Goal: Task Accomplishment & Management: Use online tool/utility

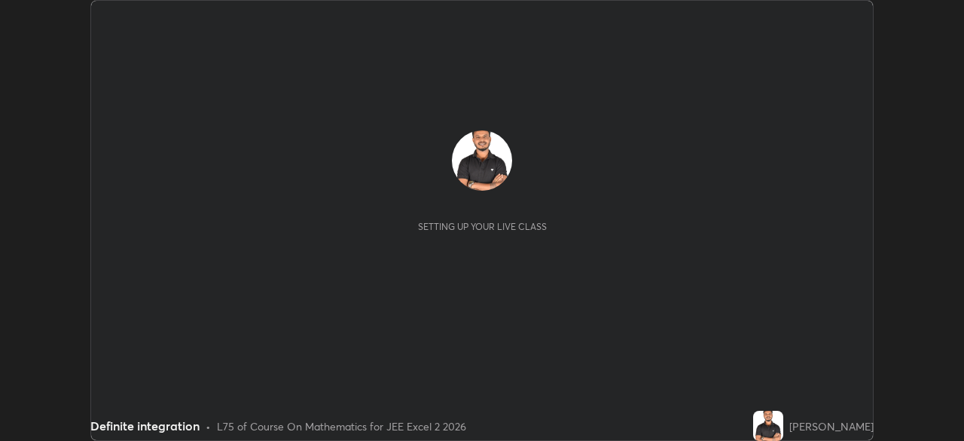
scroll to position [441, 964]
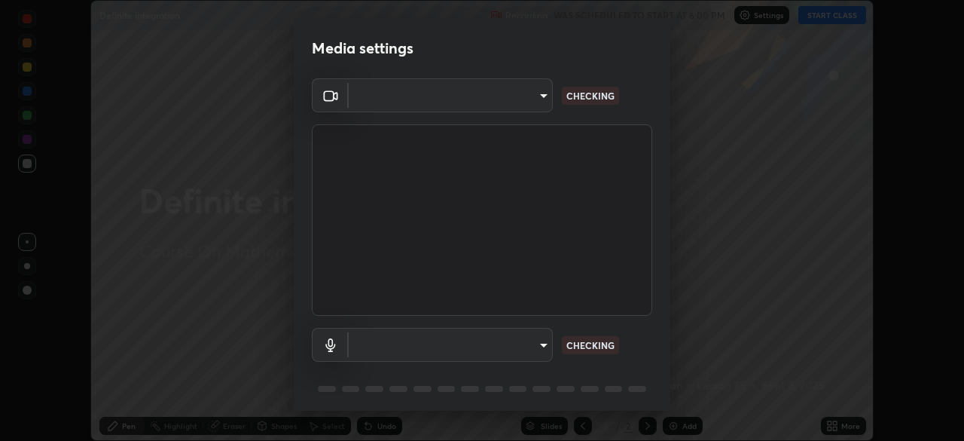
type input "0098613ca96d1cb365b3845fa694b9755ae94ec2d7c0f75973c998bbbf9ace16"
click at [540, 343] on body "Erase all Definite integration Recording WAS SCHEDULED TO START AT 6:00 PM Sett…" at bounding box center [482, 220] width 964 height 441
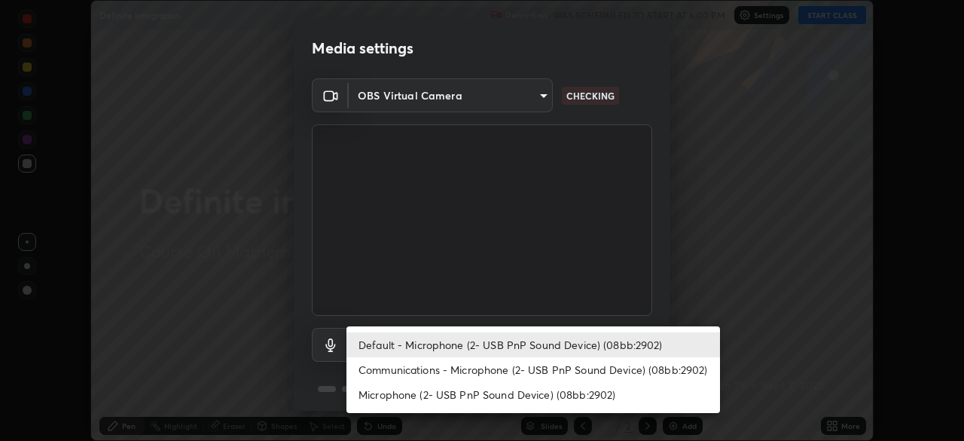
click at [567, 365] on li "Communications - Microphone (2- USB PnP Sound Device) (08bb:2902)" at bounding box center [534, 369] width 374 height 25
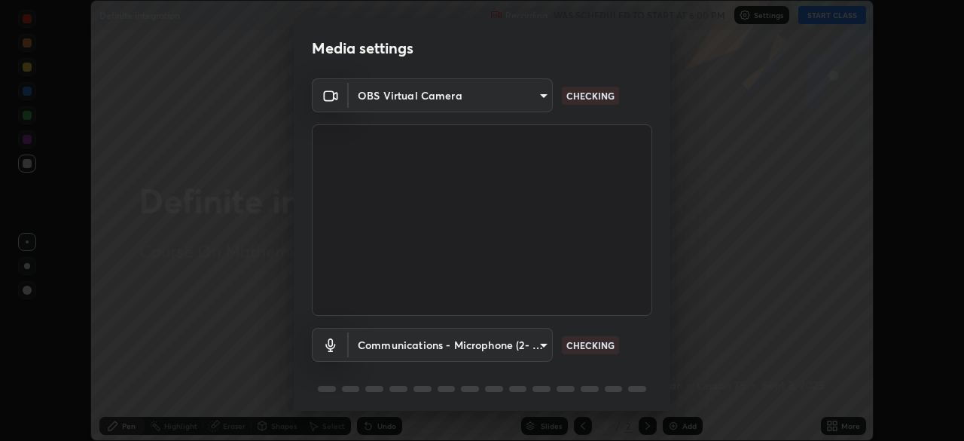
type input "communications"
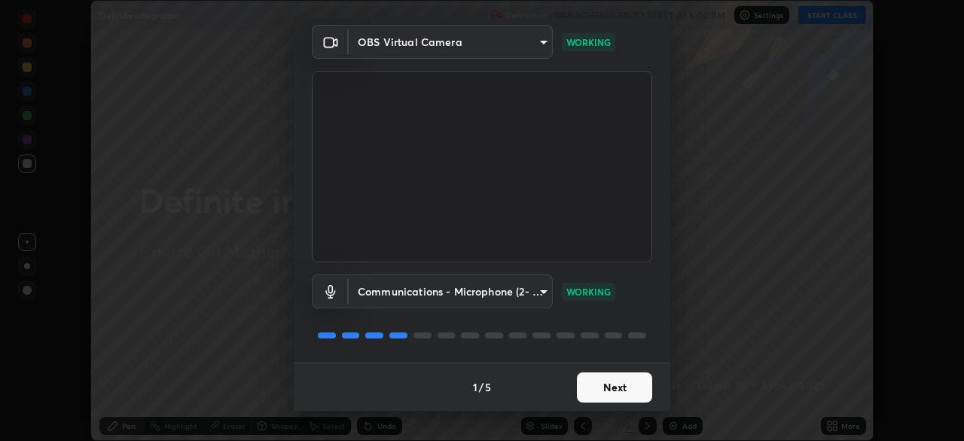
click at [623, 383] on button "Next" at bounding box center [614, 387] width 75 height 30
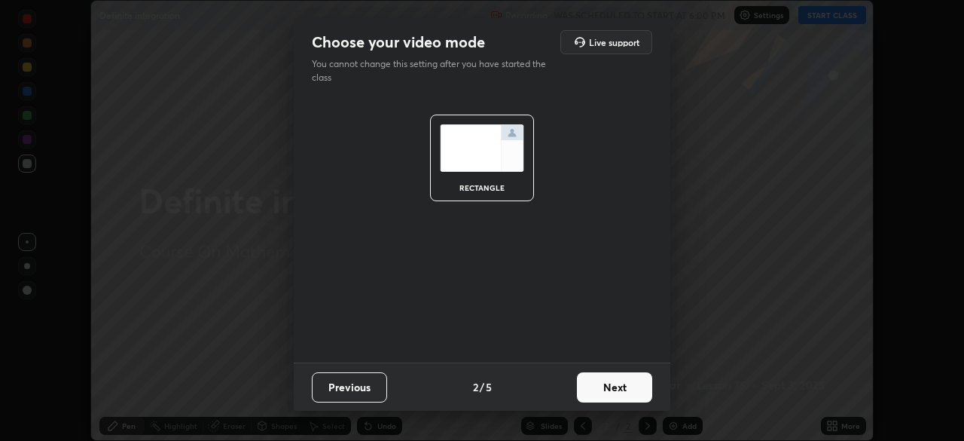
click at [623, 383] on button "Next" at bounding box center [614, 387] width 75 height 30
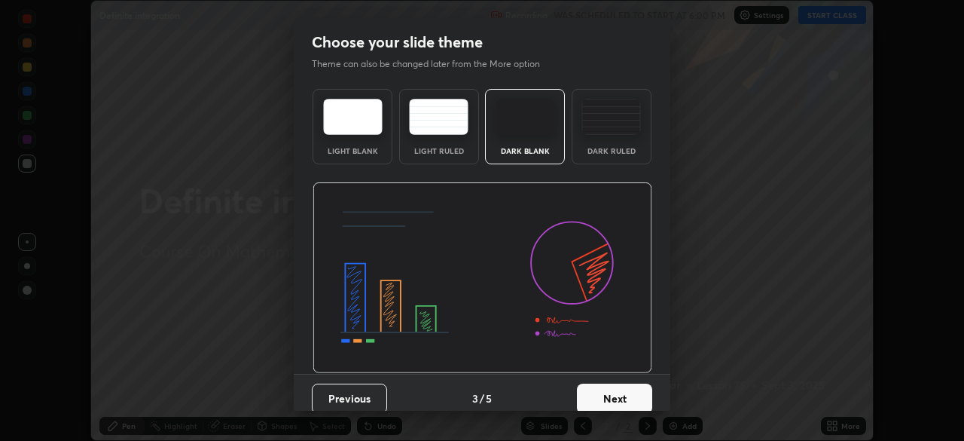
click at [623, 384] on button "Next" at bounding box center [614, 399] width 75 height 30
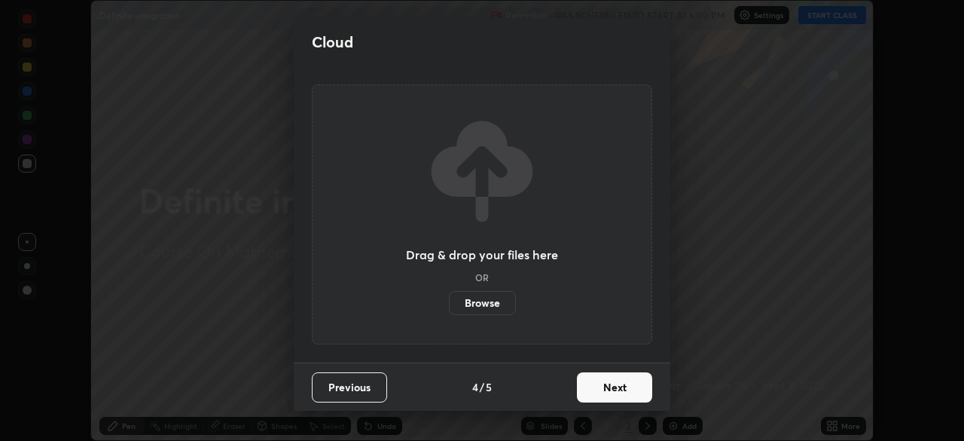
click at [622, 387] on button "Next" at bounding box center [614, 387] width 75 height 30
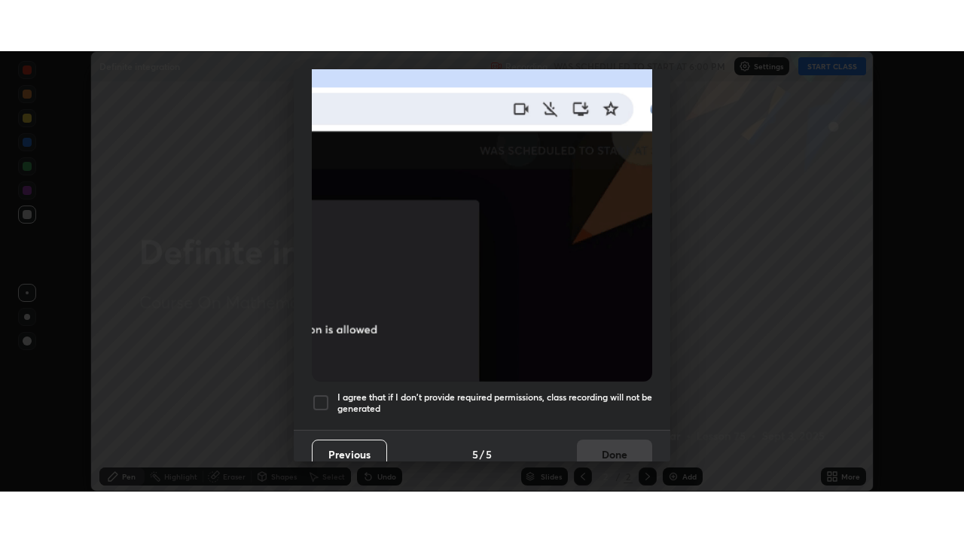
scroll to position [361, 0]
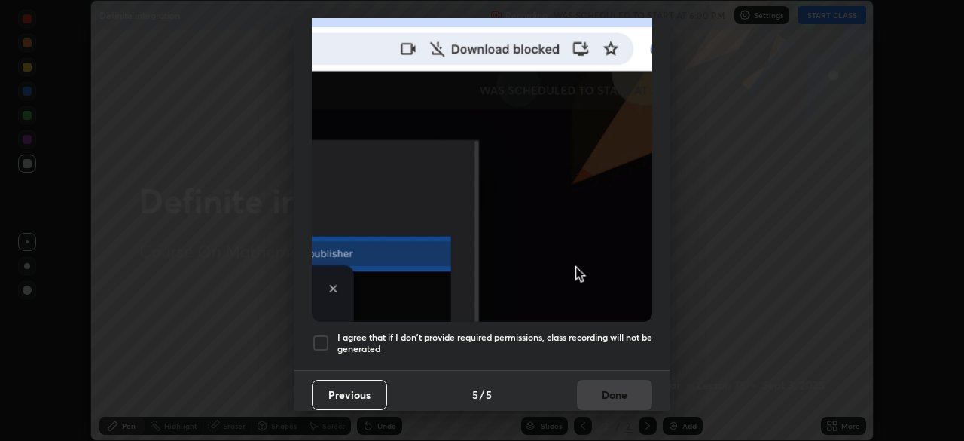
click at [616, 332] on h5 "I agree that if I don't provide required permissions, class recording will not …" at bounding box center [495, 343] width 315 height 23
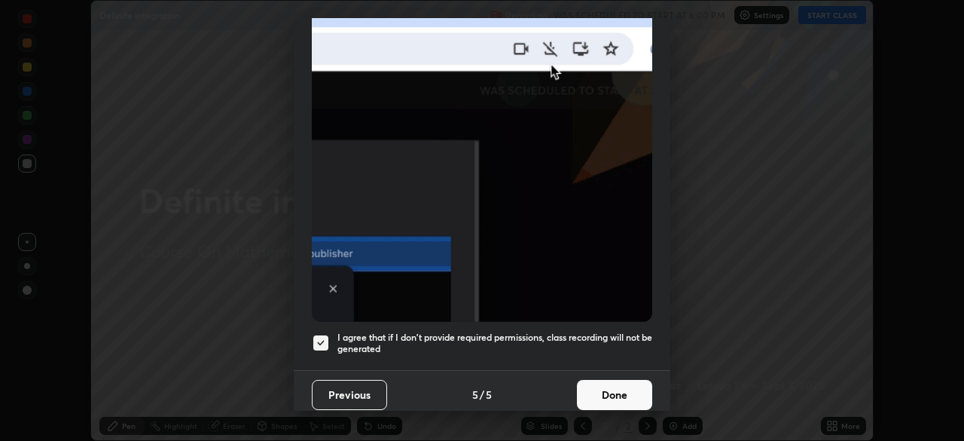
click at [620, 389] on button "Done" at bounding box center [614, 395] width 75 height 30
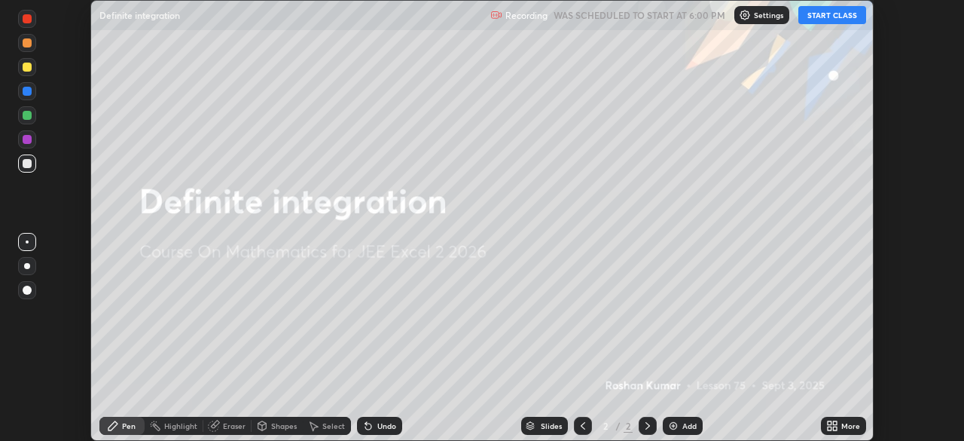
click at [820, 18] on button "START CLASS" at bounding box center [833, 15] width 68 height 18
click at [836, 425] on icon at bounding box center [833, 426] width 12 height 12
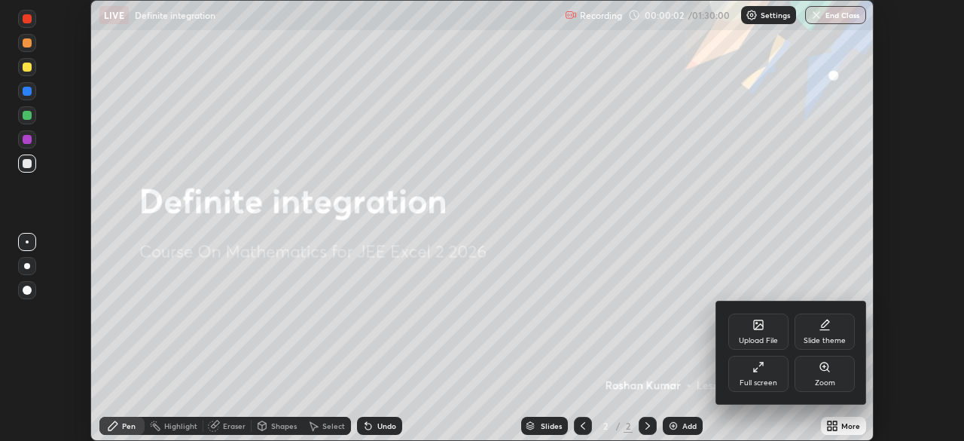
click at [763, 371] on icon at bounding box center [759, 367] width 12 height 12
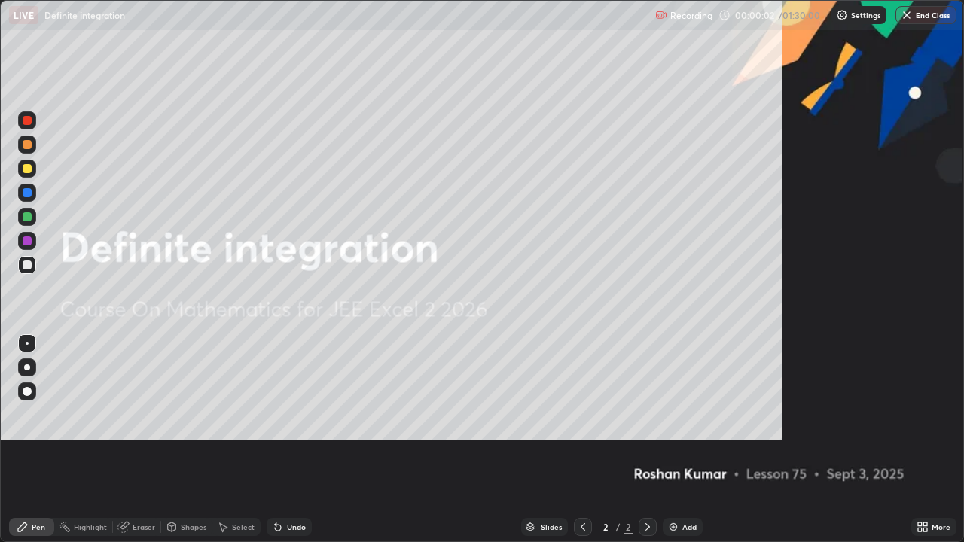
scroll to position [542, 964]
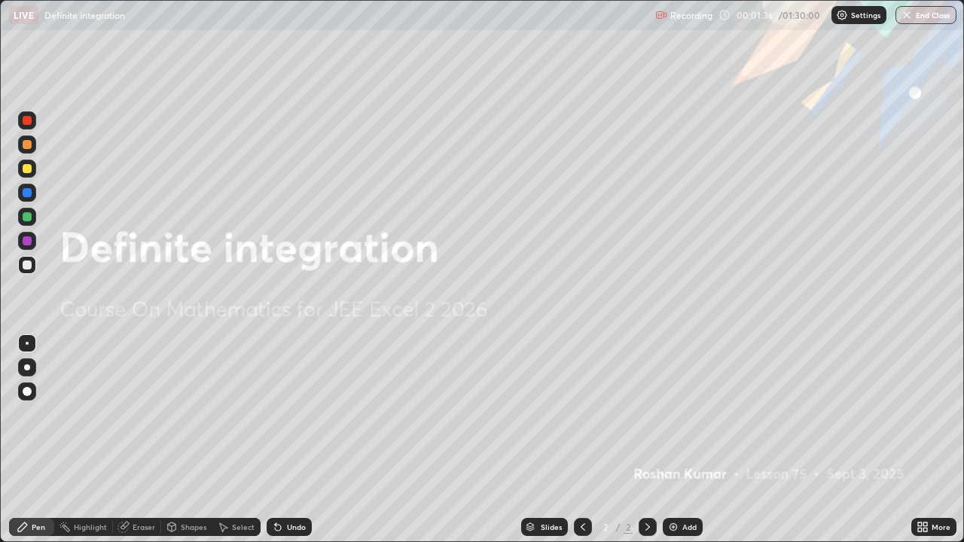
click at [839, 16] on img at bounding box center [842, 15] width 12 height 12
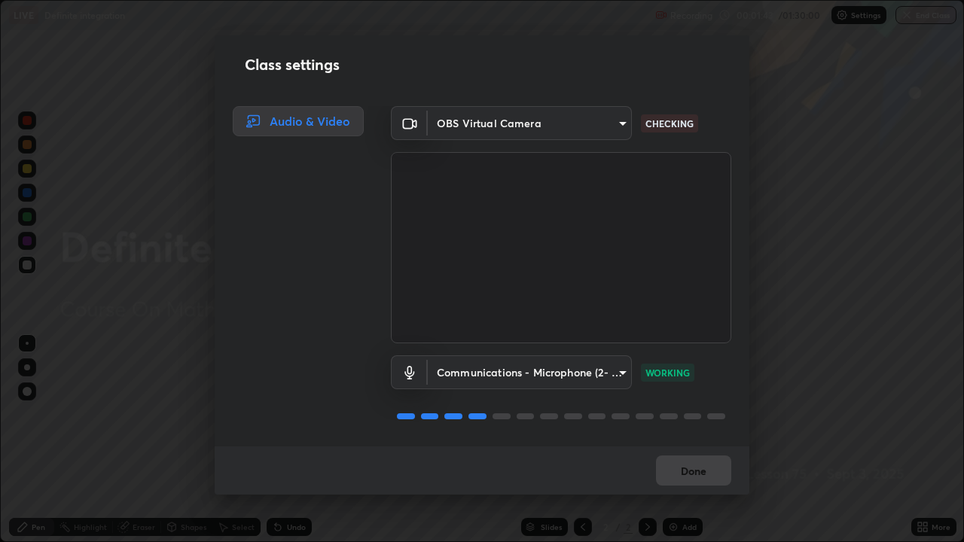
click at [820, 412] on div "Class settings Audio & Video OBS Virtual Camera 0098613ca96d1cb365b3845fa694b97…" at bounding box center [482, 271] width 964 height 542
click at [700, 440] on button "Done" at bounding box center [693, 471] width 75 height 30
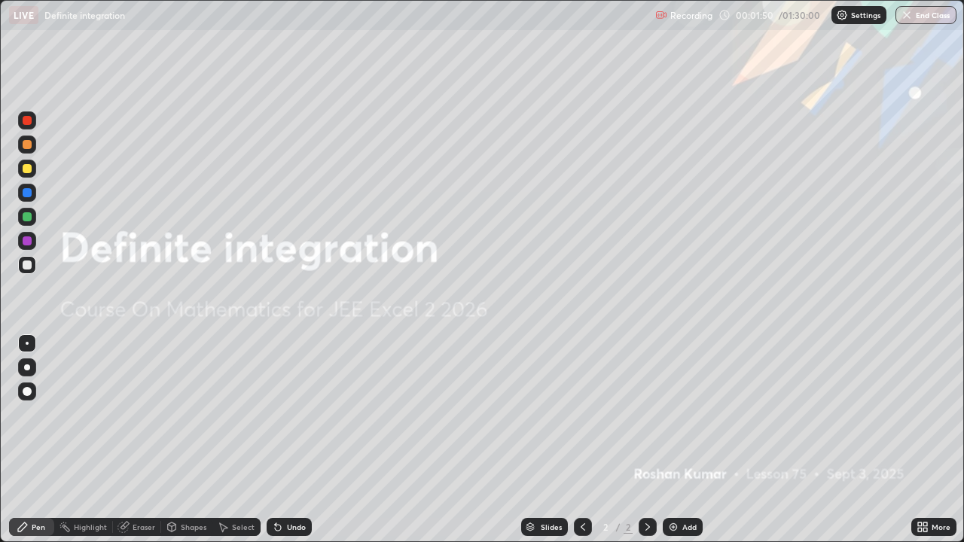
click at [531, 440] on icon at bounding box center [530, 527] width 9 height 9
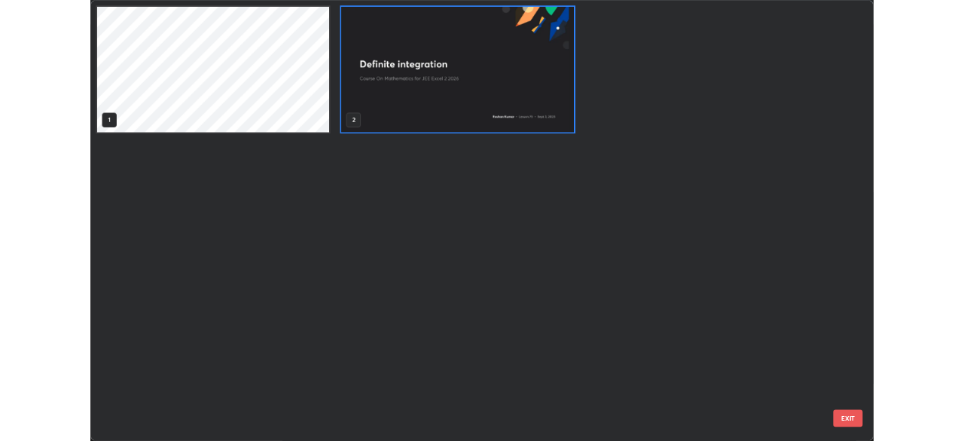
scroll to position [536, 955]
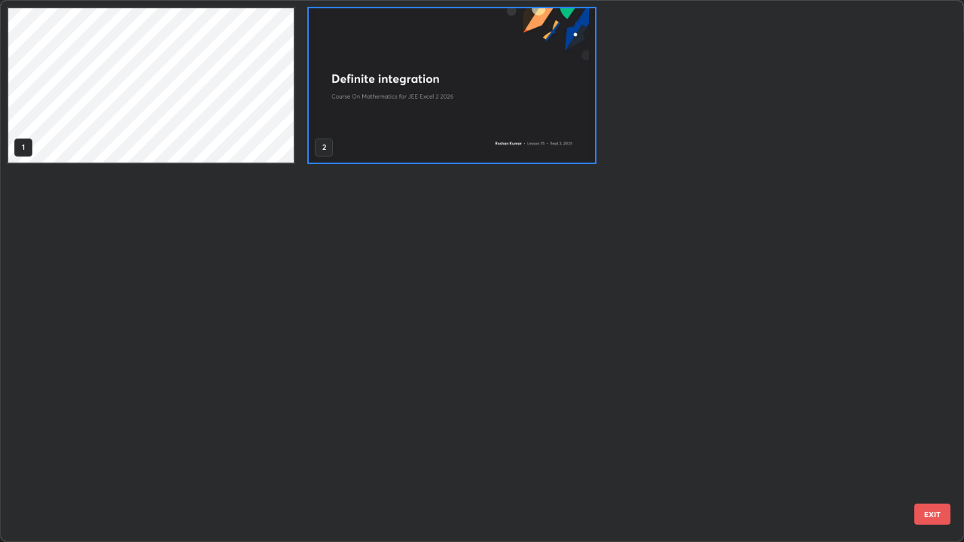
click at [767, 440] on div "1 2" at bounding box center [469, 271] width 937 height 541
click at [646, 215] on div "1 2" at bounding box center [469, 271] width 937 height 541
click at [635, 208] on div "1 2" at bounding box center [469, 271] width 937 height 541
click at [578, 146] on img "grid" at bounding box center [452, 85] width 286 height 154
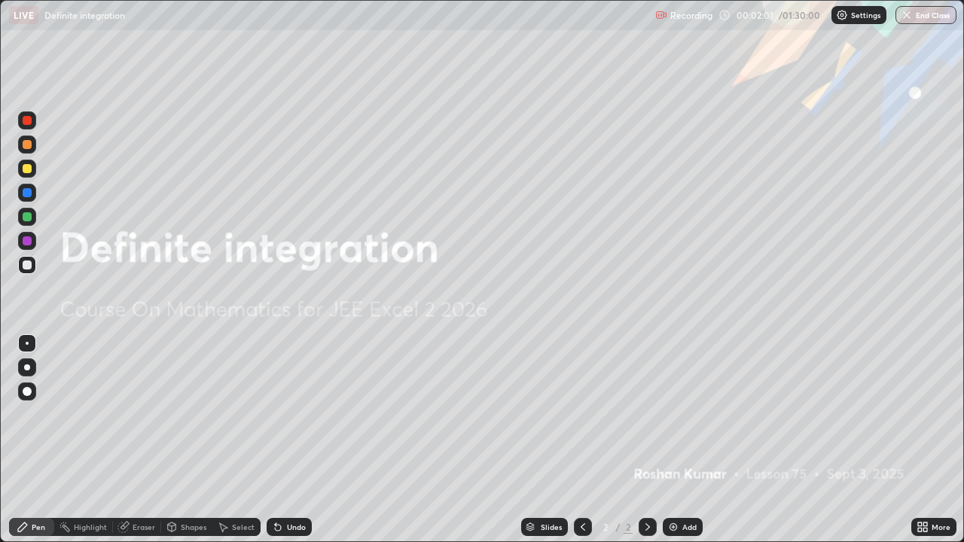
click at [573, 142] on img "grid" at bounding box center [452, 85] width 286 height 154
click at [842, 14] on img at bounding box center [842, 15] width 12 height 12
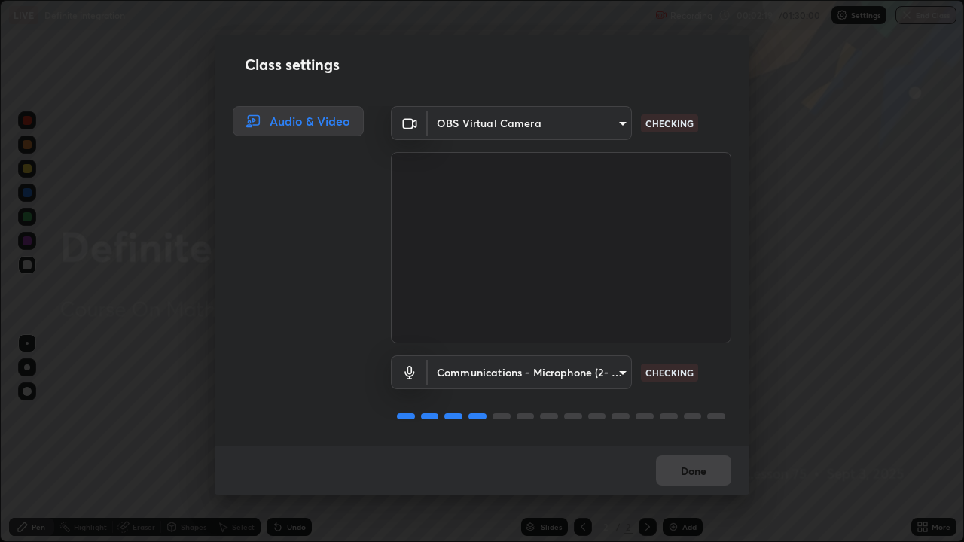
click at [620, 372] on body "Erase all LIVE Definite integration Recording 00:02:19 / 01:30:00 Settings End …" at bounding box center [482, 271] width 964 height 542
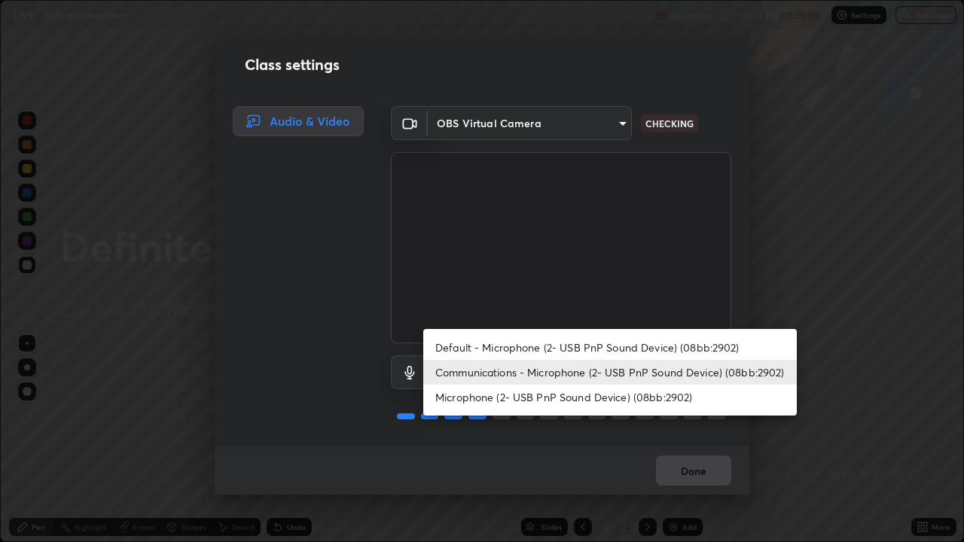
click at [794, 251] on div at bounding box center [482, 271] width 964 height 542
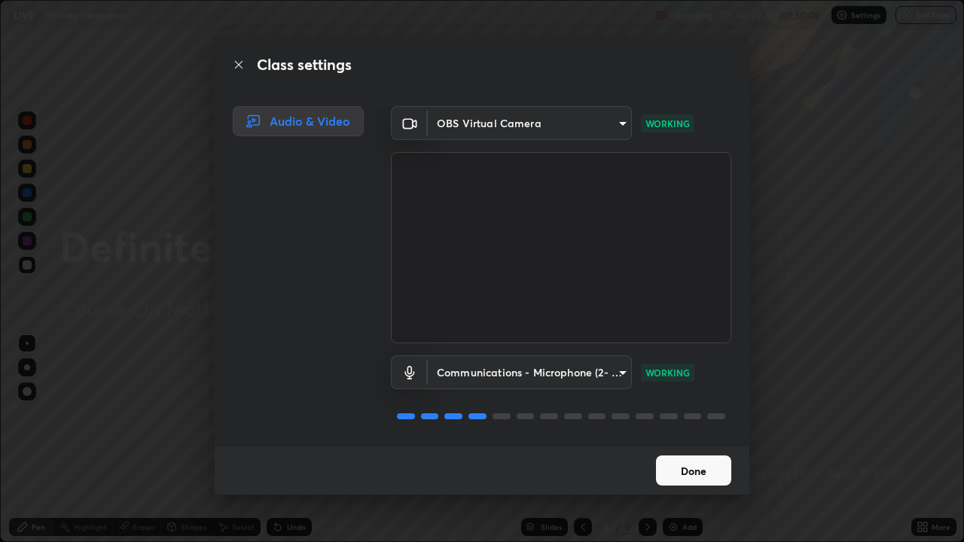
click at [701, 440] on button "Done" at bounding box center [693, 471] width 75 height 30
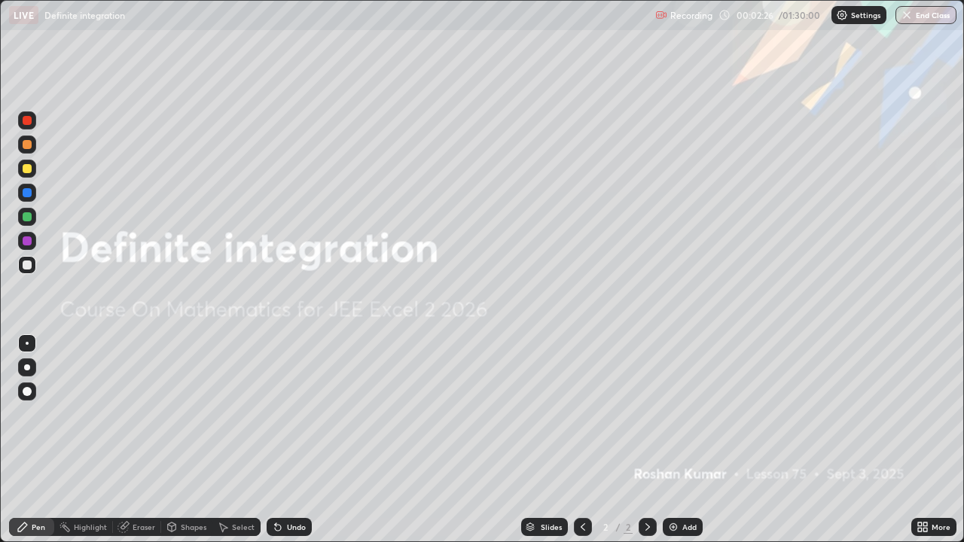
click at [919, 440] on icon at bounding box center [920, 530] width 4 height 4
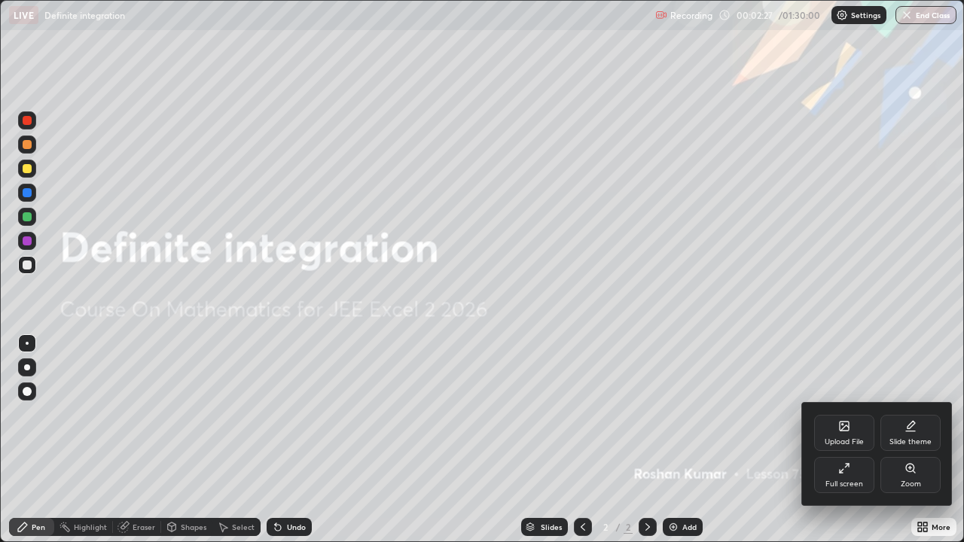
click at [848, 440] on icon at bounding box center [845, 469] width 12 height 12
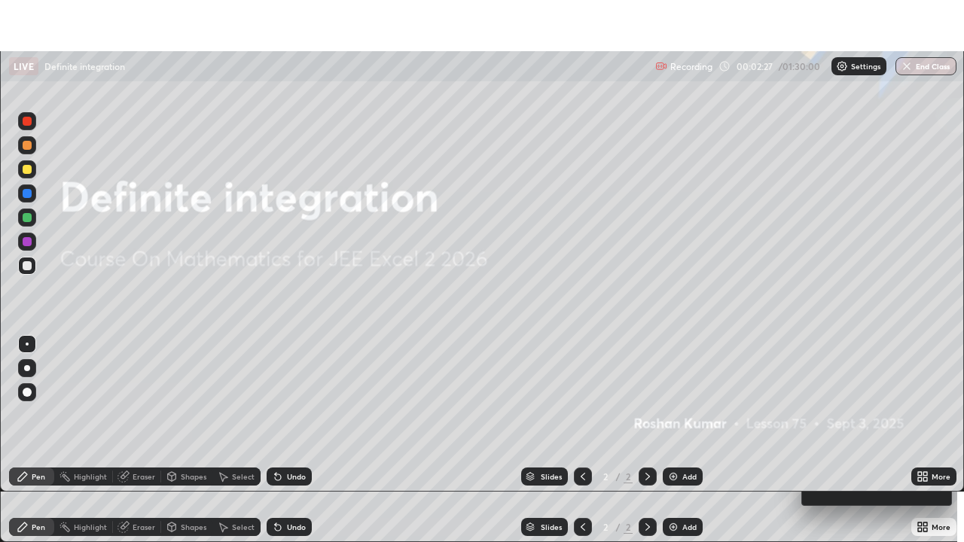
scroll to position [74906, 74382]
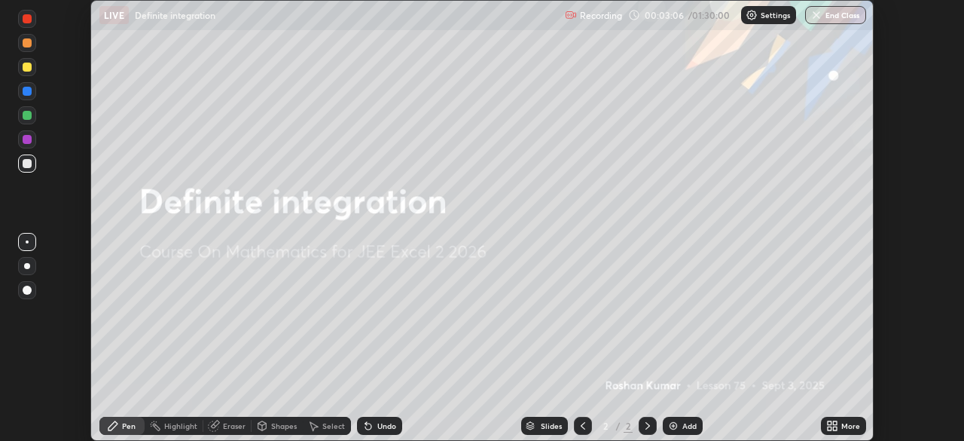
click at [831, 423] on icon at bounding box center [830, 423] width 4 height 4
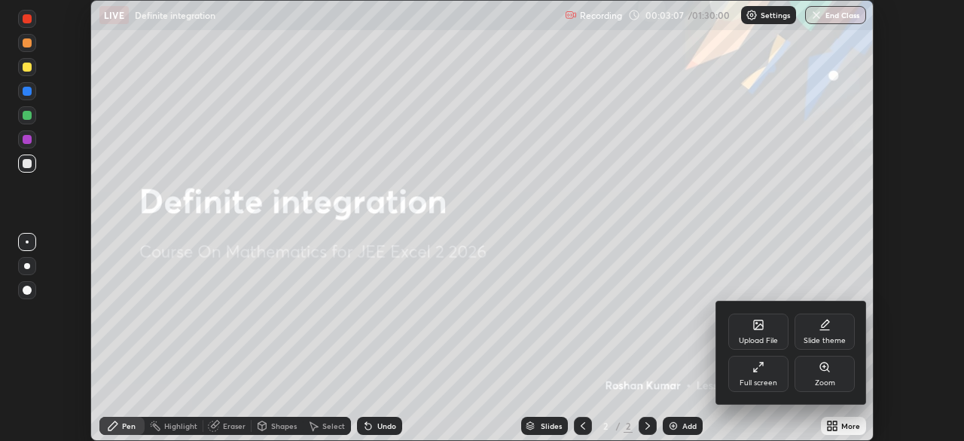
click at [757, 379] on div "Full screen" at bounding box center [759, 383] width 38 height 8
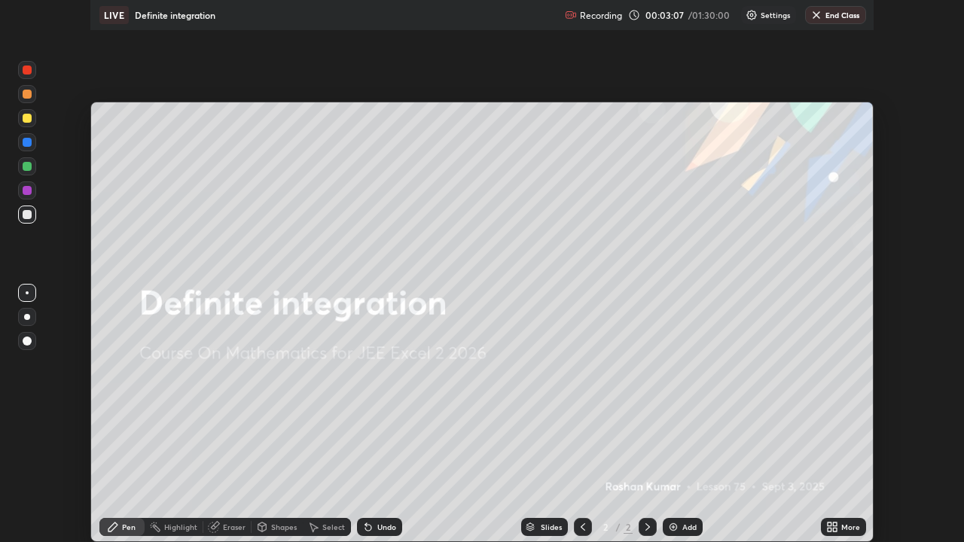
scroll to position [542, 964]
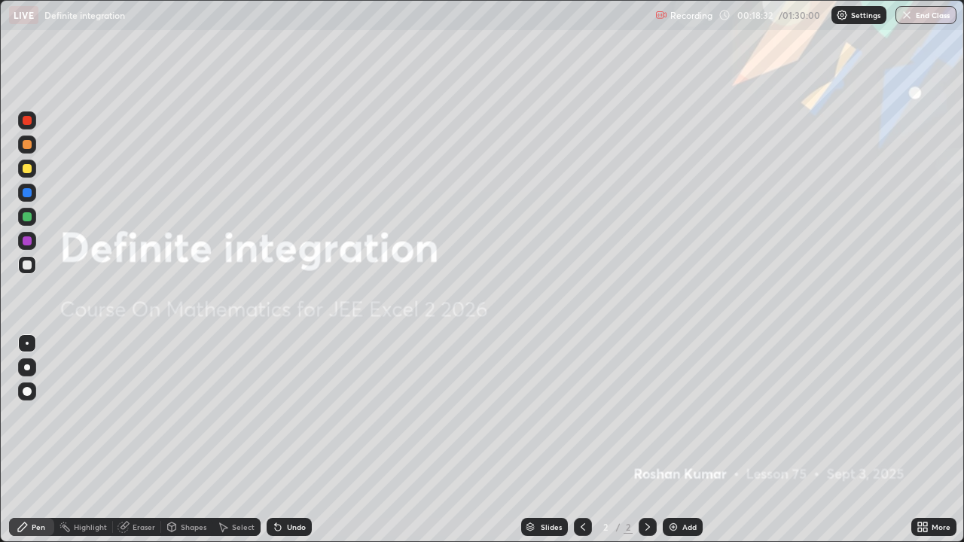
click at [677, 440] on img at bounding box center [674, 527] width 12 height 12
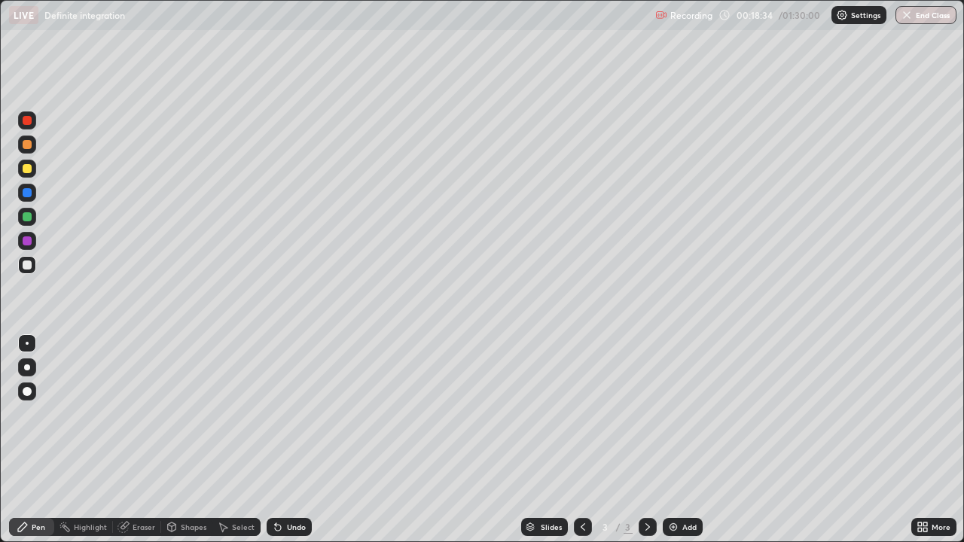
click at [29, 391] on div at bounding box center [27, 391] width 9 height 9
click at [26, 148] on div at bounding box center [27, 144] width 9 height 9
click at [27, 170] on div at bounding box center [27, 168] width 9 height 9
click at [27, 219] on div at bounding box center [27, 216] width 9 height 9
click at [29, 171] on div at bounding box center [27, 168] width 9 height 9
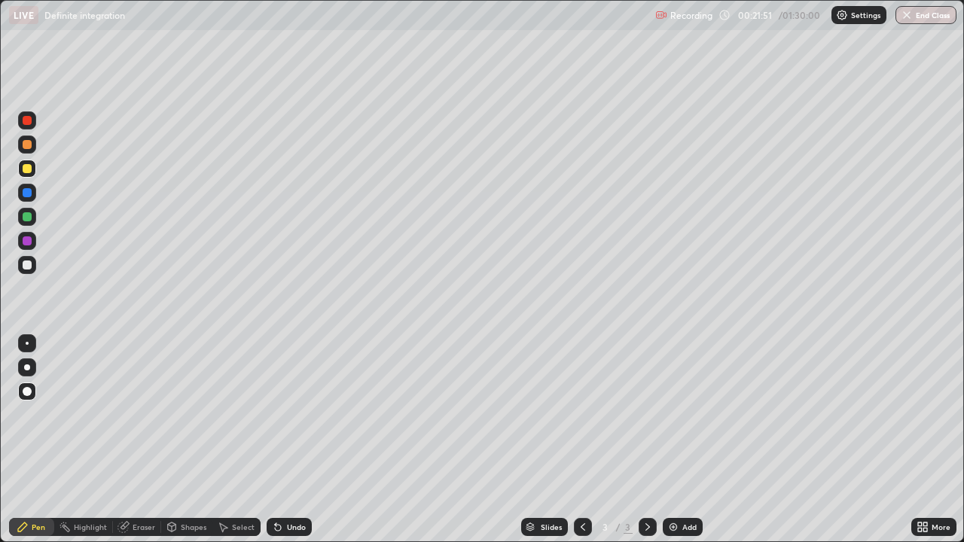
click at [29, 264] on div at bounding box center [27, 265] width 9 height 9
click at [142, 440] on div "Eraser" at bounding box center [144, 528] width 23 height 8
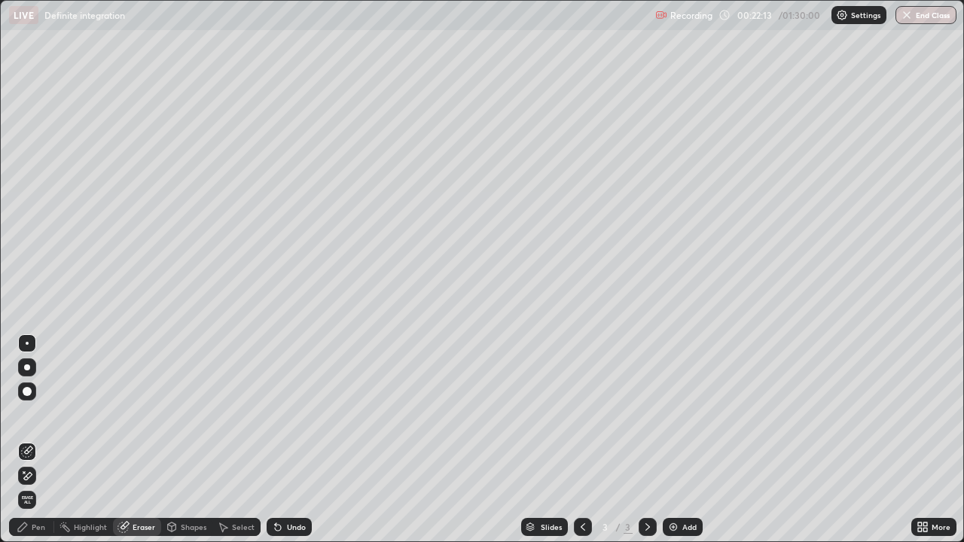
click at [40, 440] on div "Pen" at bounding box center [39, 528] width 14 height 8
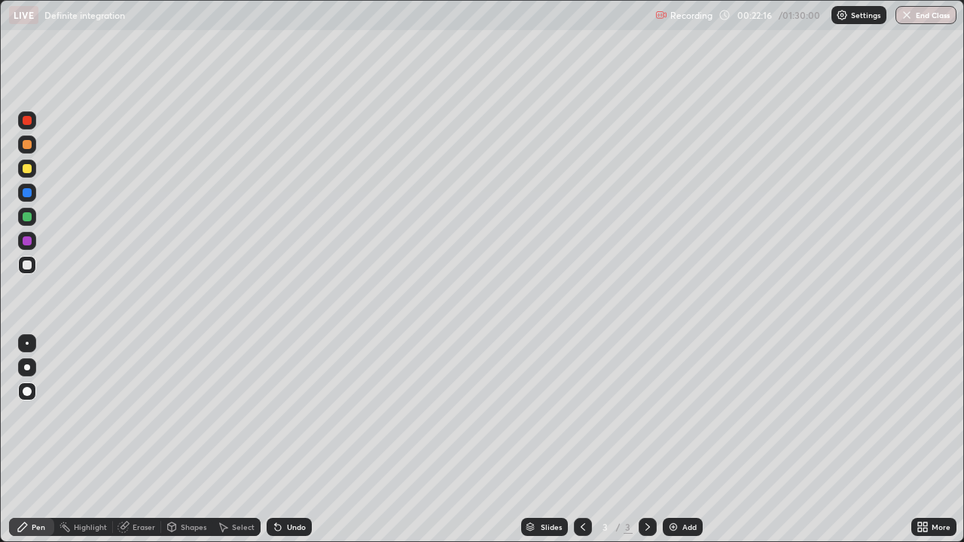
click at [29, 194] on div at bounding box center [27, 192] width 9 height 9
click at [26, 241] on div at bounding box center [27, 241] width 9 height 9
click at [26, 171] on div at bounding box center [27, 168] width 9 height 9
click at [26, 217] on div at bounding box center [27, 216] width 9 height 9
click at [672, 440] on img at bounding box center [674, 527] width 12 height 12
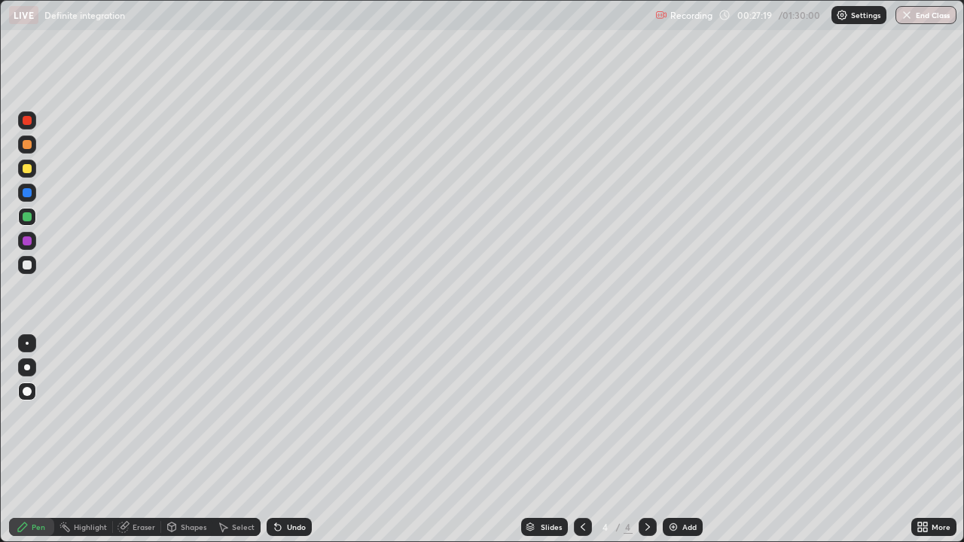
click at [27, 241] on div at bounding box center [27, 241] width 9 height 9
click at [28, 218] on div at bounding box center [27, 216] width 9 height 9
click at [27, 265] on div at bounding box center [27, 265] width 9 height 9
click at [28, 245] on div at bounding box center [27, 241] width 9 height 9
click at [30, 170] on div at bounding box center [27, 168] width 9 height 9
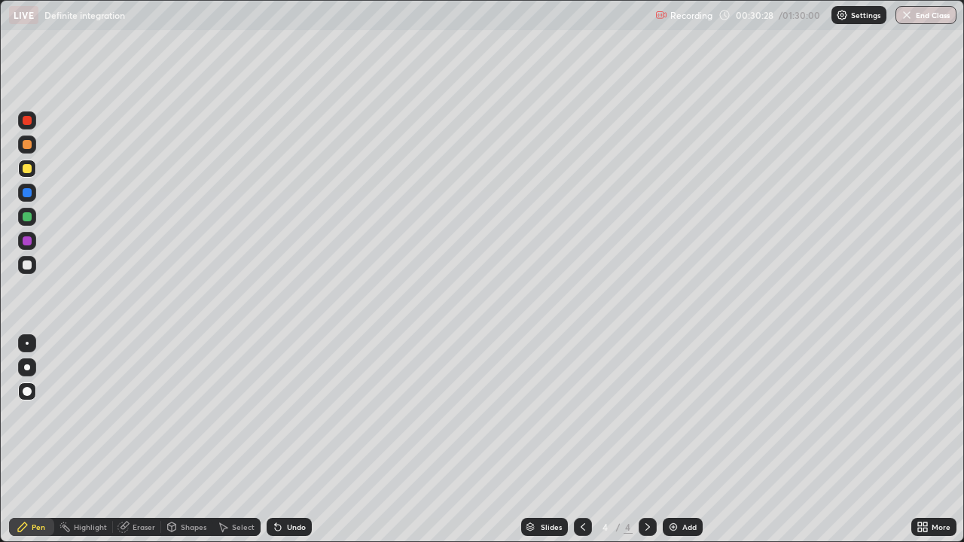
click at [27, 145] on div at bounding box center [27, 144] width 9 height 9
click at [671, 440] on img at bounding box center [674, 527] width 12 height 12
click at [25, 191] on div at bounding box center [27, 192] width 9 height 9
click at [27, 124] on div at bounding box center [27, 120] width 9 height 9
click at [27, 264] on div at bounding box center [27, 265] width 9 height 9
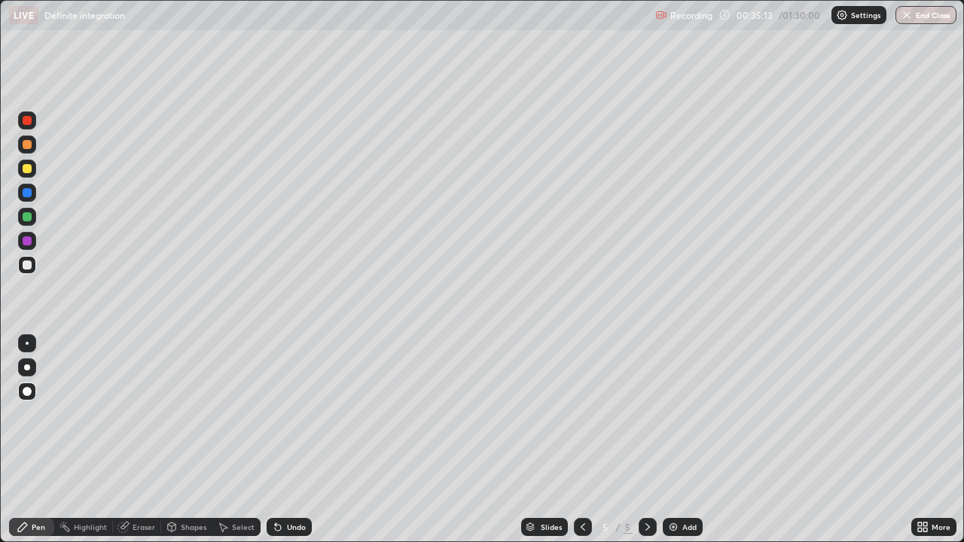
click at [672, 440] on img at bounding box center [674, 527] width 12 height 12
click at [28, 193] on div at bounding box center [27, 192] width 9 height 9
click at [27, 172] on div at bounding box center [27, 168] width 9 height 9
click at [26, 243] on div at bounding box center [27, 241] width 9 height 9
click at [673, 440] on img at bounding box center [674, 527] width 12 height 12
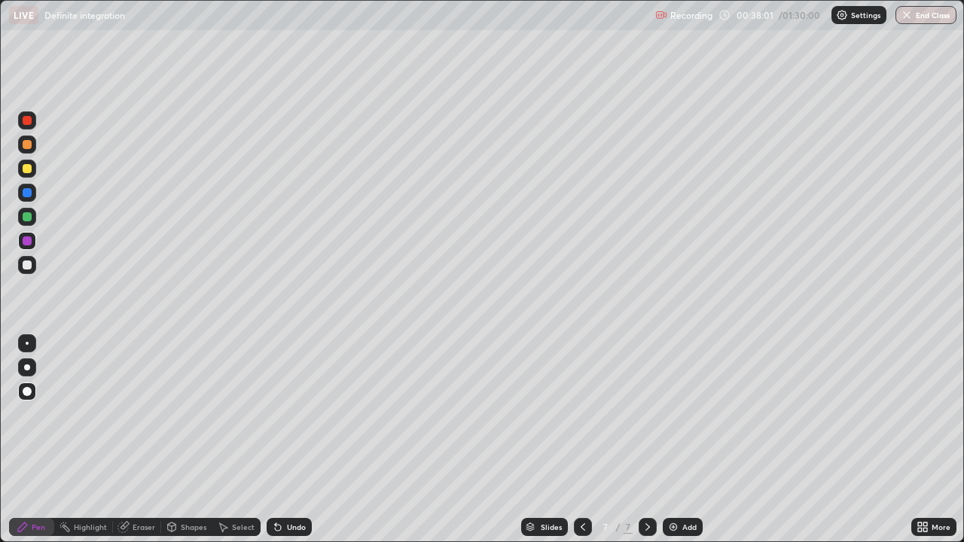
click at [29, 218] on div at bounding box center [27, 216] width 9 height 9
click at [29, 146] on div at bounding box center [27, 144] width 9 height 9
click at [582, 440] on icon at bounding box center [583, 528] width 5 height 8
click at [582, 440] on icon at bounding box center [583, 527] width 12 height 12
click at [644, 440] on icon at bounding box center [648, 527] width 12 height 12
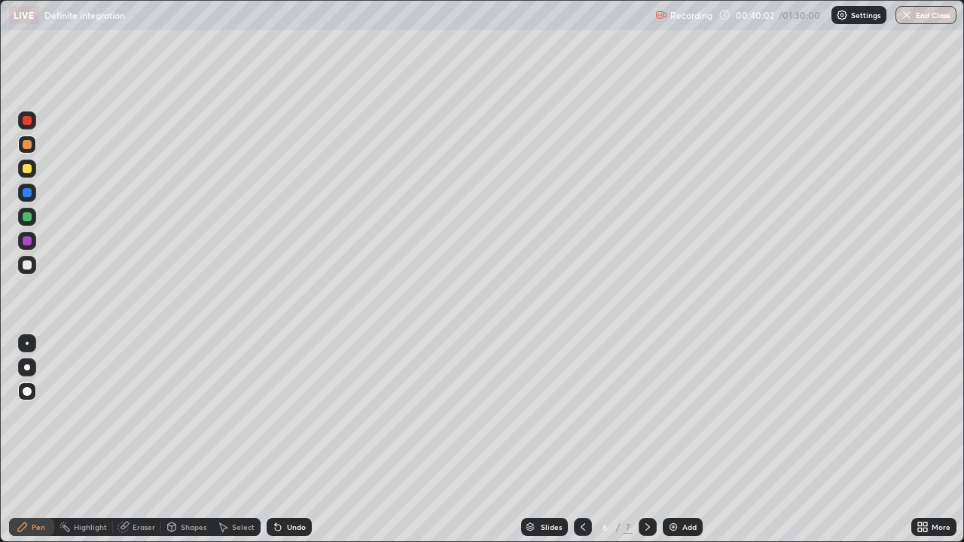
click at [646, 440] on icon at bounding box center [648, 527] width 12 height 12
click at [25, 217] on div at bounding box center [27, 216] width 9 height 9
click at [145, 440] on div "Eraser" at bounding box center [144, 528] width 23 height 8
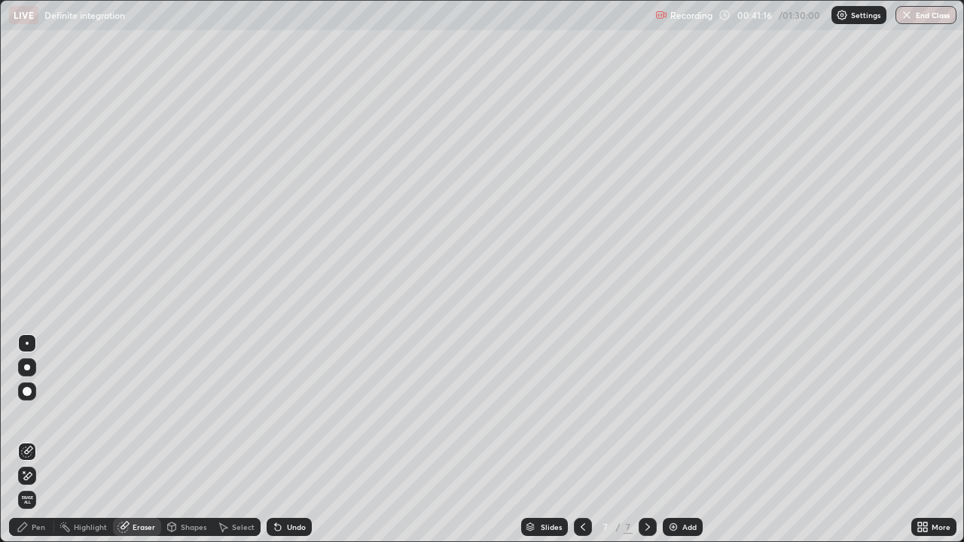
click at [36, 440] on div "Pen" at bounding box center [39, 528] width 14 height 8
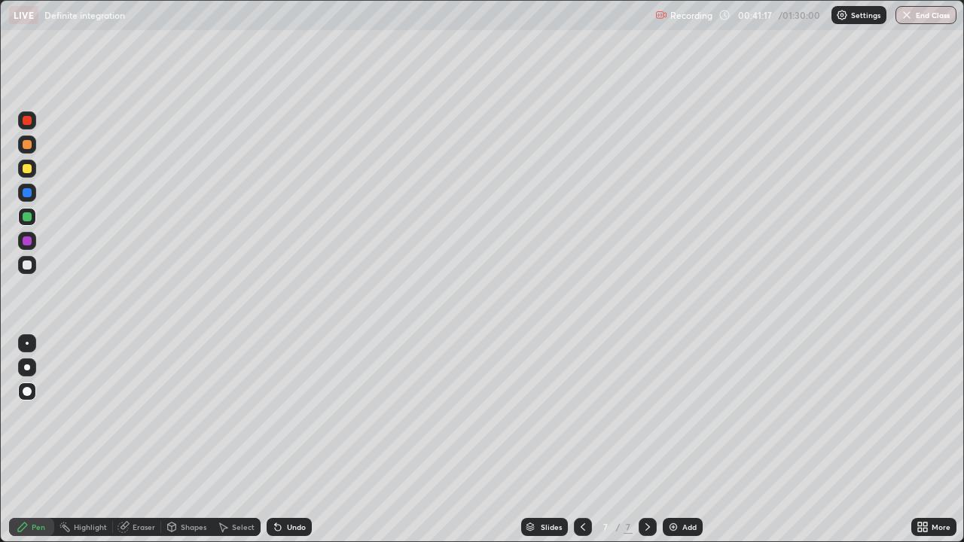
click at [30, 243] on div at bounding box center [27, 241] width 9 height 9
click at [28, 264] on div at bounding box center [27, 265] width 9 height 9
click at [673, 440] on img at bounding box center [674, 527] width 12 height 12
click at [30, 169] on div at bounding box center [27, 168] width 9 height 9
click at [27, 266] on div at bounding box center [27, 265] width 9 height 9
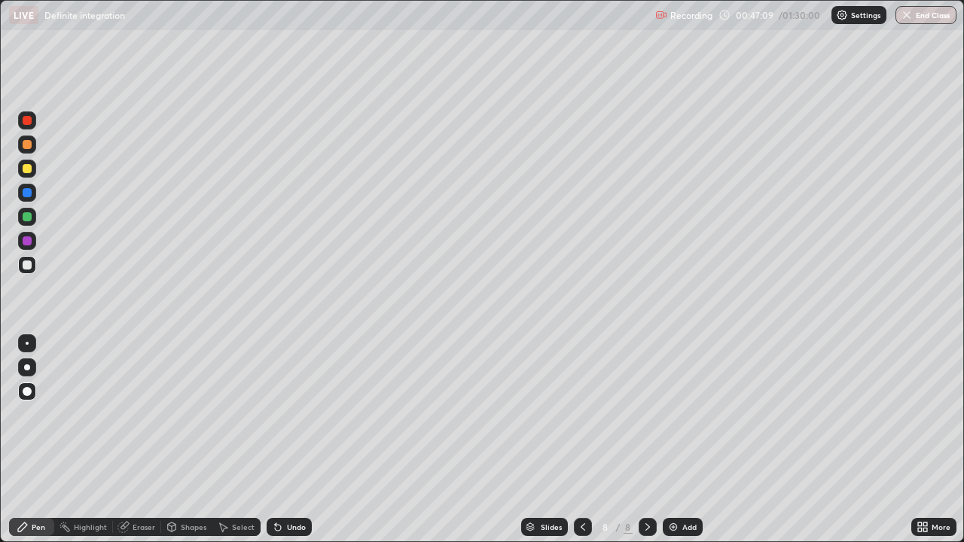
click at [26, 244] on div at bounding box center [27, 241] width 9 height 9
click at [28, 218] on div at bounding box center [27, 216] width 9 height 9
click at [26, 194] on div at bounding box center [27, 192] width 9 height 9
click at [28, 243] on div at bounding box center [27, 241] width 9 height 9
click at [30, 266] on div at bounding box center [27, 265] width 9 height 9
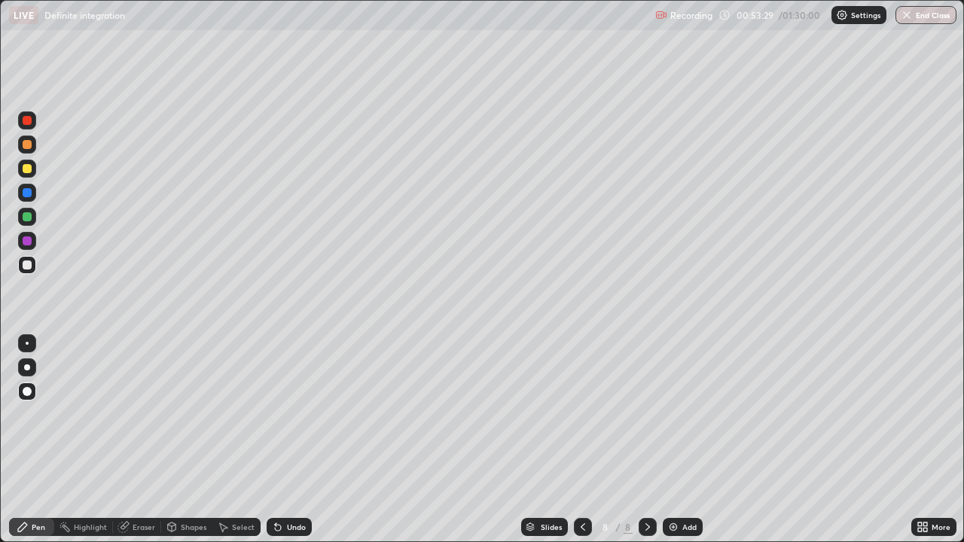
click at [671, 440] on img at bounding box center [674, 527] width 12 height 12
click at [26, 122] on div at bounding box center [27, 120] width 9 height 9
click at [28, 169] on div at bounding box center [27, 168] width 9 height 9
click at [27, 218] on div at bounding box center [27, 216] width 9 height 9
click at [27, 242] on div at bounding box center [27, 241] width 9 height 9
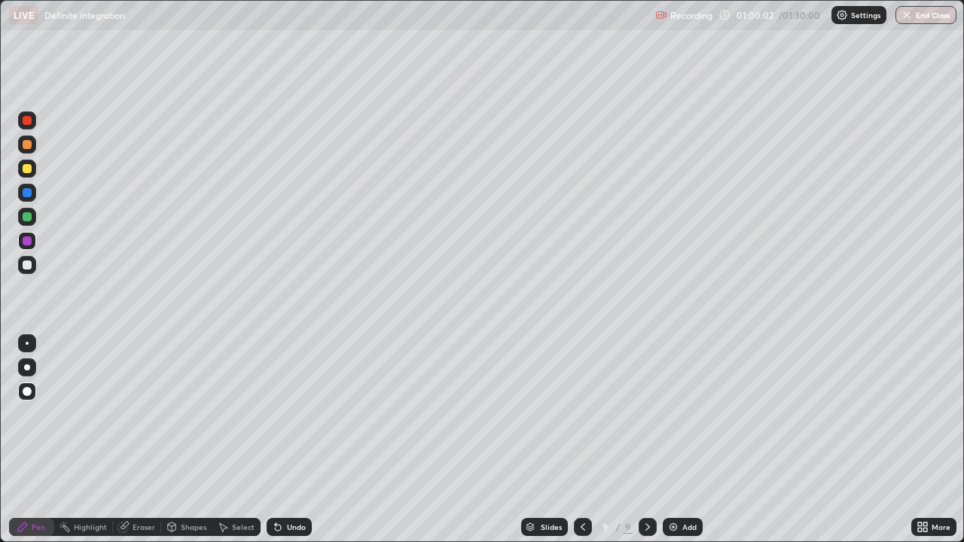
click at [668, 440] on img at bounding box center [674, 527] width 12 height 12
click at [29, 167] on div at bounding box center [27, 168] width 9 height 9
click at [29, 264] on div at bounding box center [27, 265] width 9 height 9
click at [29, 192] on div at bounding box center [27, 192] width 9 height 9
click at [26, 219] on div at bounding box center [27, 216] width 9 height 9
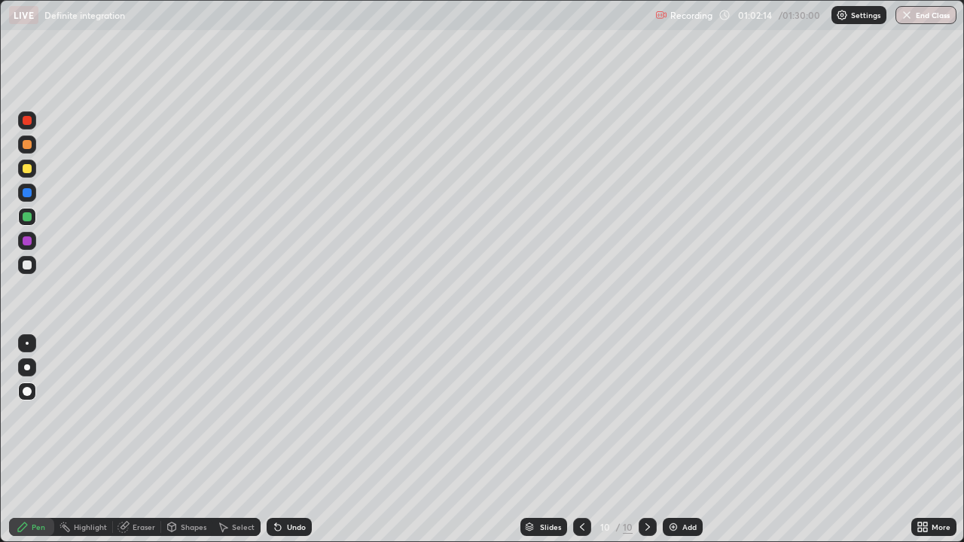
click at [25, 146] on div at bounding box center [27, 144] width 9 height 9
click at [26, 194] on div at bounding box center [27, 192] width 9 height 9
click at [672, 440] on img at bounding box center [674, 527] width 12 height 12
click at [27, 170] on div at bounding box center [27, 168] width 9 height 9
click at [26, 243] on div at bounding box center [27, 241] width 9 height 9
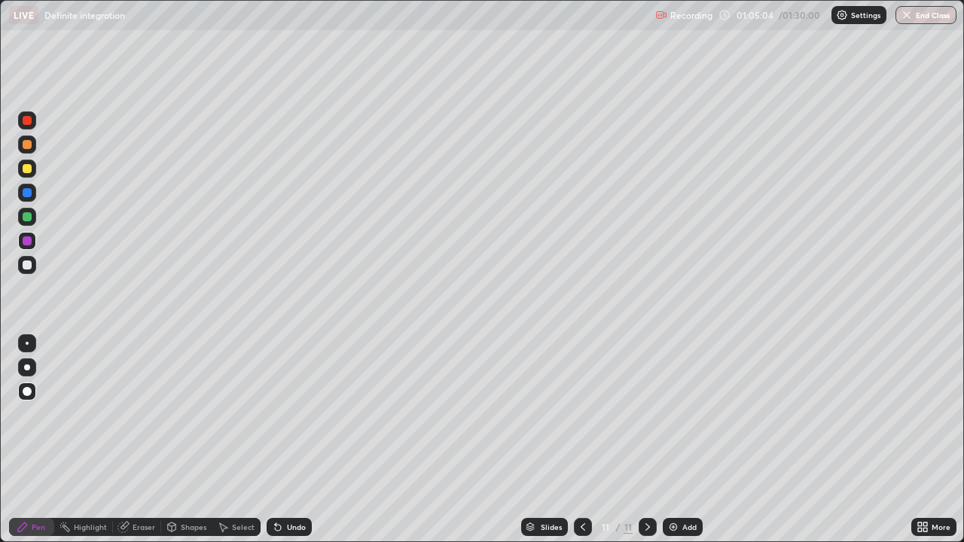
click at [575, 440] on div at bounding box center [583, 527] width 18 height 18
click at [644, 440] on icon at bounding box center [648, 527] width 12 height 12
click at [27, 264] on div at bounding box center [27, 265] width 9 height 9
click at [29, 219] on div at bounding box center [27, 216] width 9 height 9
click at [26, 172] on div at bounding box center [27, 168] width 9 height 9
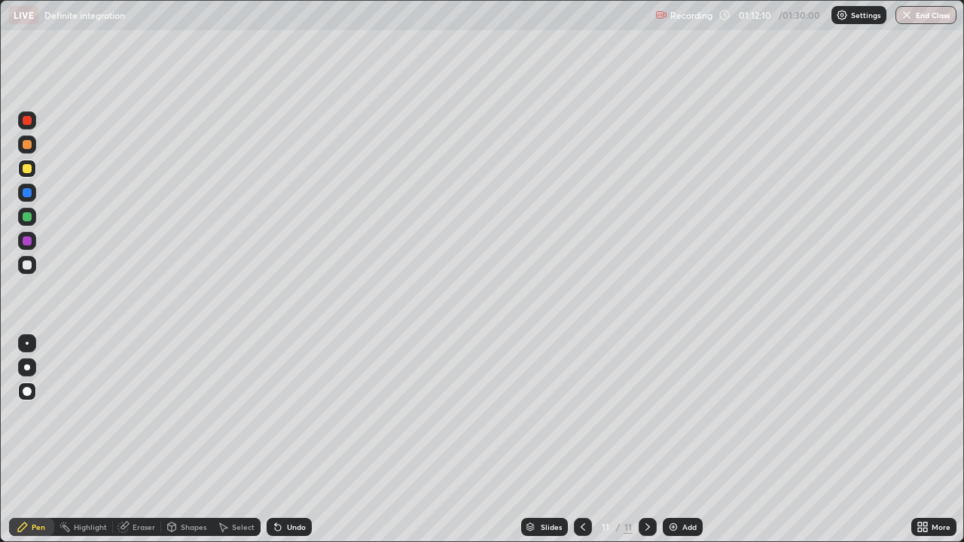
click at [671, 440] on img at bounding box center [674, 527] width 12 height 12
click at [579, 440] on icon at bounding box center [583, 527] width 12 height 12
click at [582, 440] on icon at bounding box center [583, 527] width 12 height 12
click at [646, 440] on icon at bounding box center [648, 527] width 12 height 12
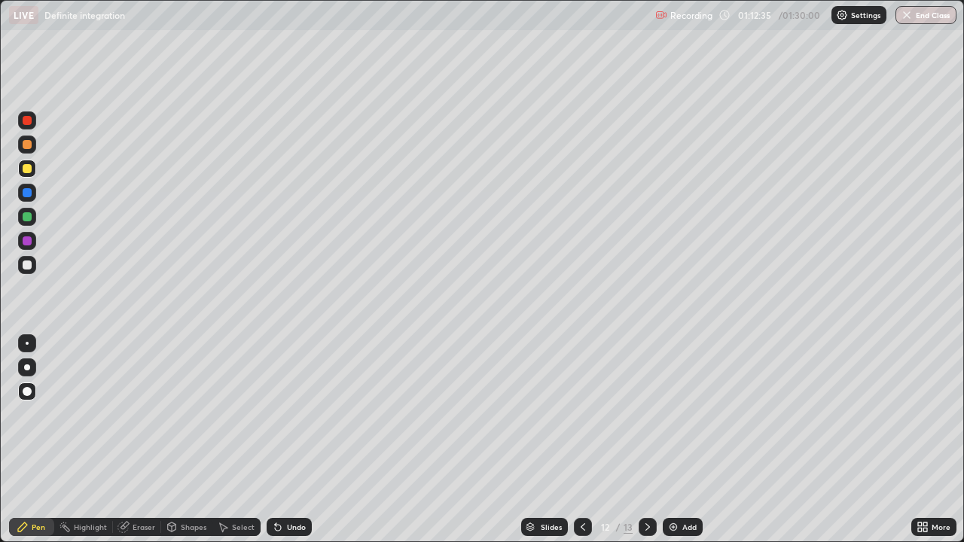
click at [24, 169] on div at bounding box center [27, 168] width 9 height 9
click at [26, 241] on div at bounding box center [27, 241] width 9 height 9
click at [26, 219] on div at bounding box center [27, 216] width 9 height 9
click at [30, 197] on div at bounding box center [27, 193] width 18 height 18
click at [27, 221] on div at bounding box center [27, 216] width 9 height 9
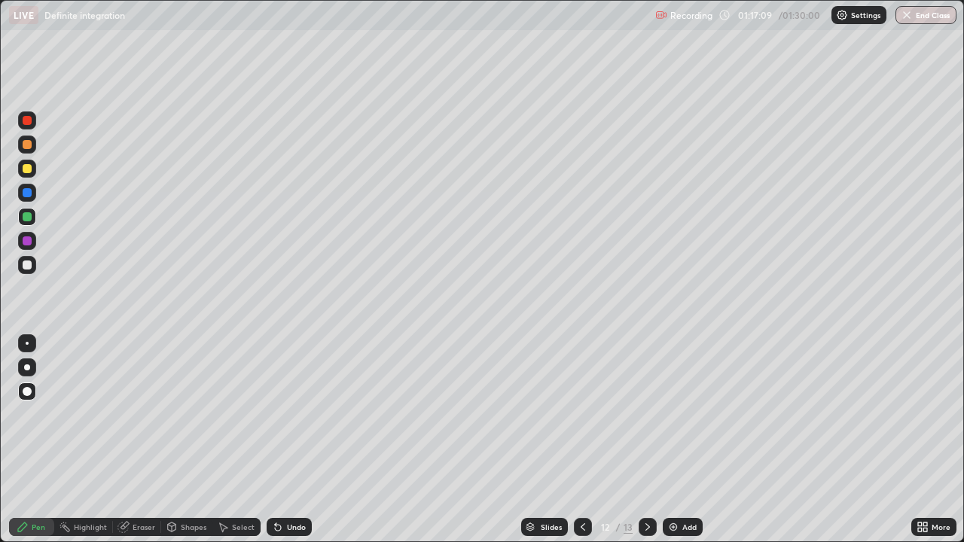
click at [26, 263] on div at bounding box center [27, 265] width 9 height 9
click at [646, 440] on icon at bounding box center [648, 528] width 5 height 8
click at [29, 122] on div at bounding box center [27, 120] width 9 height 9
click at [25, 220] on div at bounding box center [27, 216] width 9 height 9
click at [26, 243] on div at bounding box center [27, 241] width 9 height 9
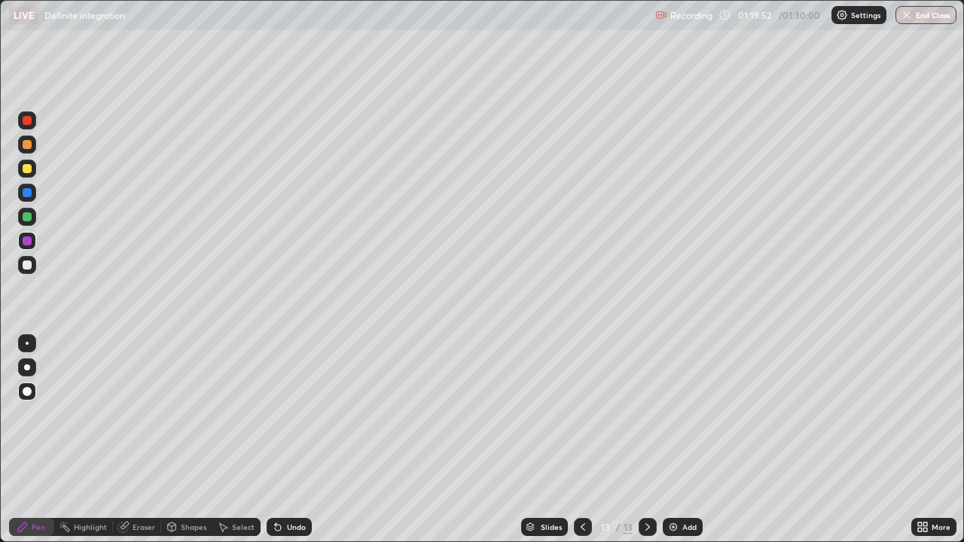
click at [27, 193] on div at bounding box center [27, 192] width 9 height 9
click at [26, 170] on div at bounding box center [27, 168] width 9 height 9
click at [29, 216] on div at bounding box center [27, 216] width 9 height 9
click at [26, 262] on div at bounding box center [27, 265] width 9 height 9
click at [25, 170] on div at bounding box center [27, 168] width 9 height 9
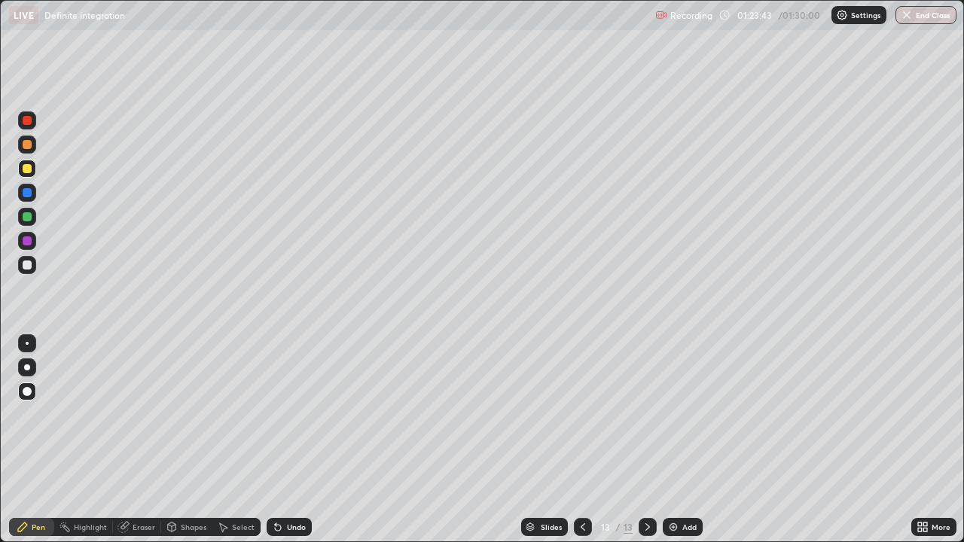
click at [671, 440] on img at bounding box center [674, 527] width 12 height 12
click at [29, 146] on div at bounding box center [27, 144] width 9 height 9
click at [25, 243] on div at bounding box center [27, 241] width 9 height 9
click at [28, 263] on div at bounding box center [27, 265] width 9 height 9
click at [29, 198] on div at bounding box center [27, 193] width 18 height 18
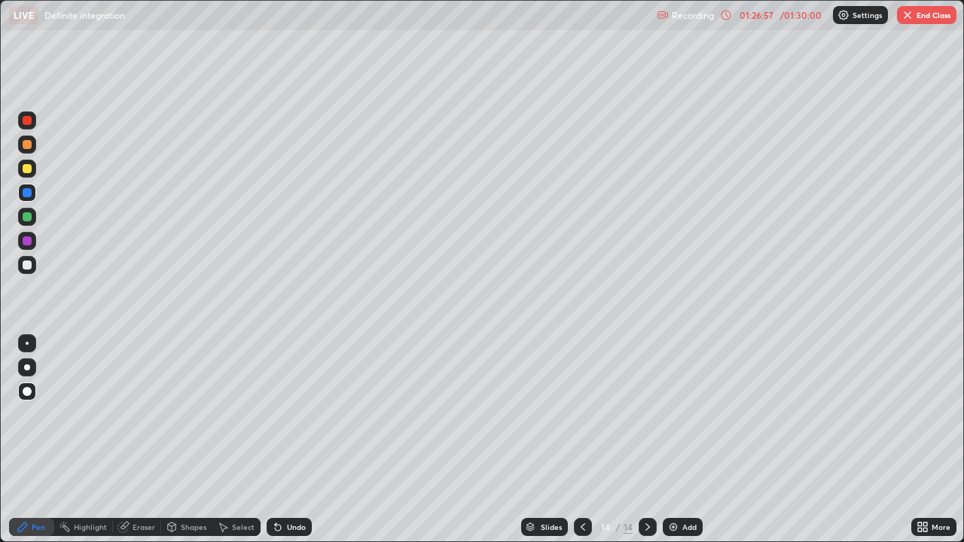
click at [28, 122] on div at bounding box center [27, 120] width 9 height 9
click at [26, 216] on div at bounding box center [27, 216] width 9 height 9
click at [674, 440] on img at bounding box center [674, 527] width 12 height 12
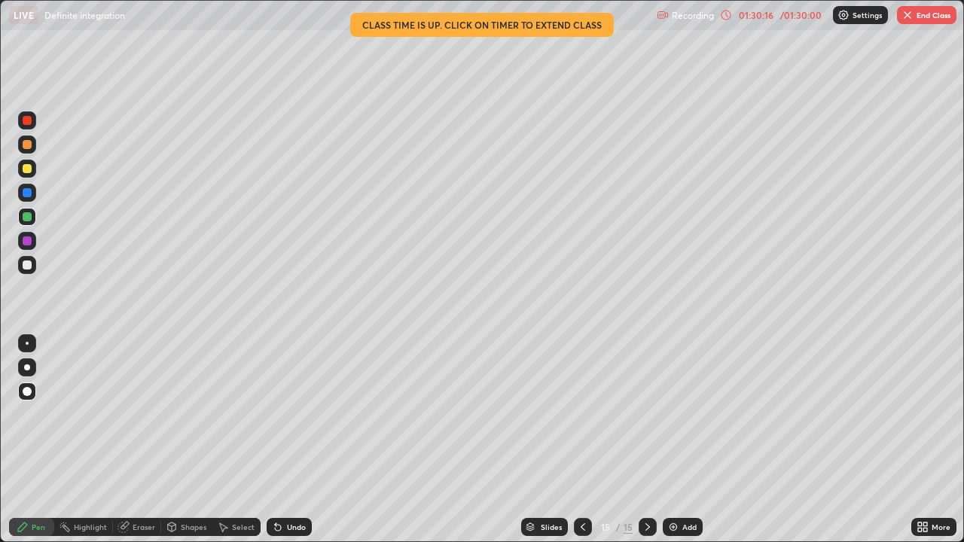
click at [726, 16] on icon at bounding box center [727, 14] width 2 height 5
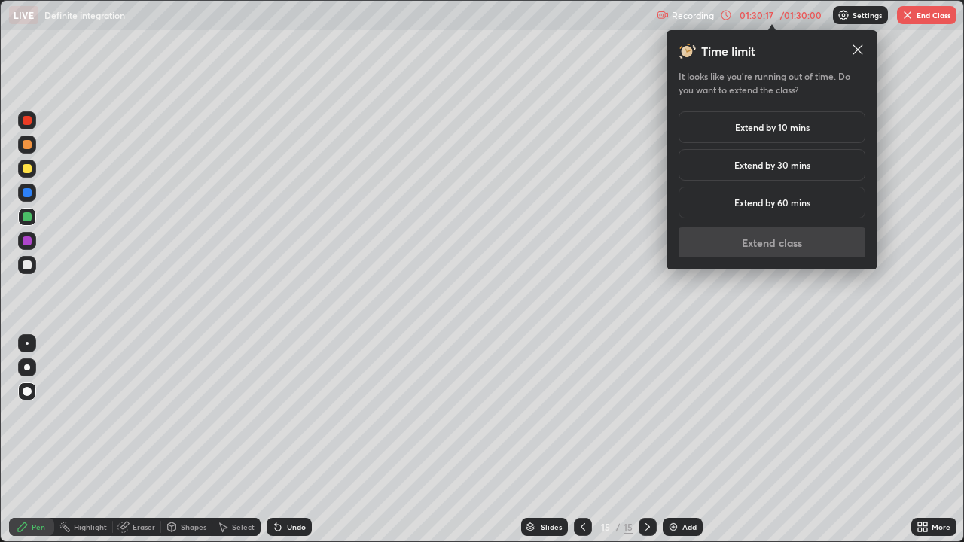
click at [762, 129] on h5 "Extend by 10 mins" at bounding box center [772, 128] width 75 height 14
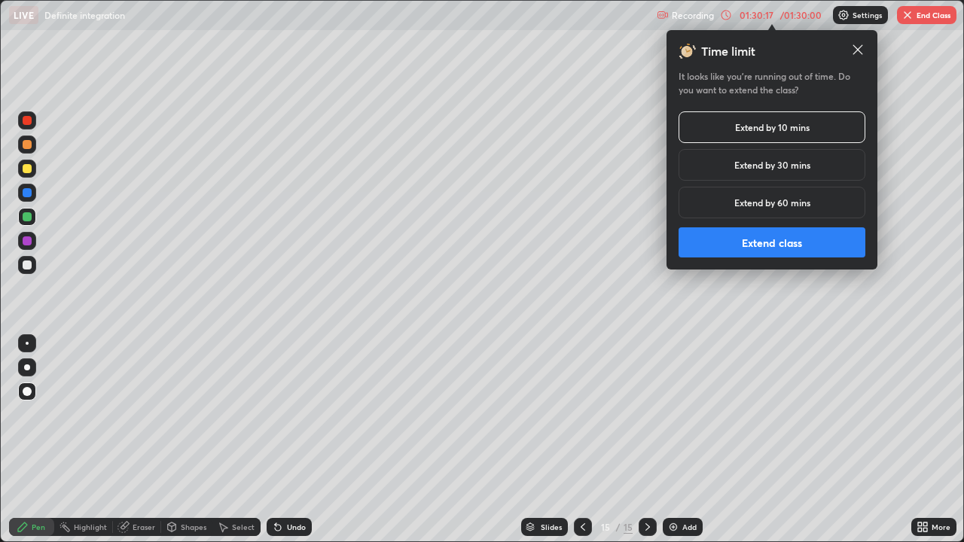
click at [763, 237] on button "Extend class" at bounding box center [772, 243] width 187 height 30
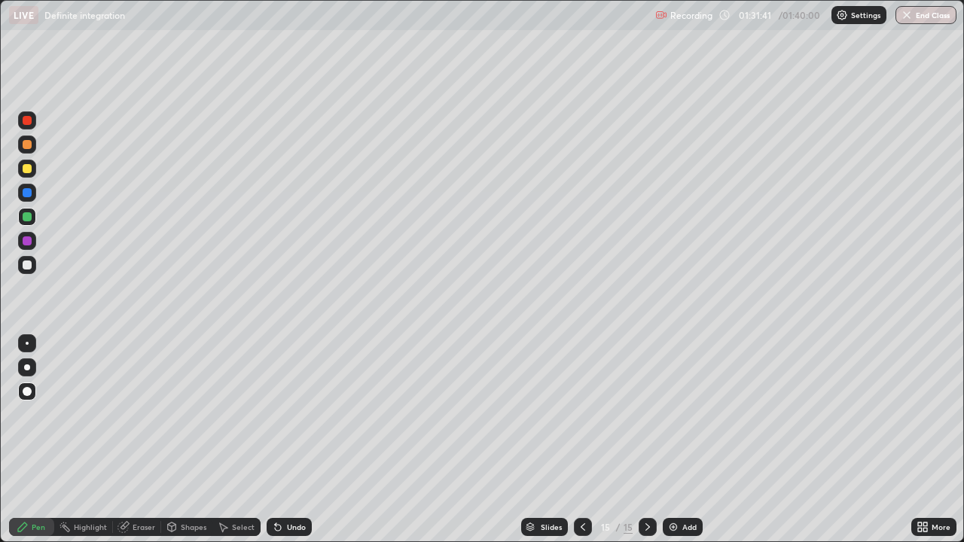
click at [27, 170] on div at bounding box center [27, 168] width 9 height 9
click at [29, 264] on div at bounding box center [27, 265] width 9 height 9
click at [29, 241] on div at bounding box center [27, 241] width 9 height 9
click at [145, 440] on div "Eraser" at bounding box center [144, 528] width 23 height 8
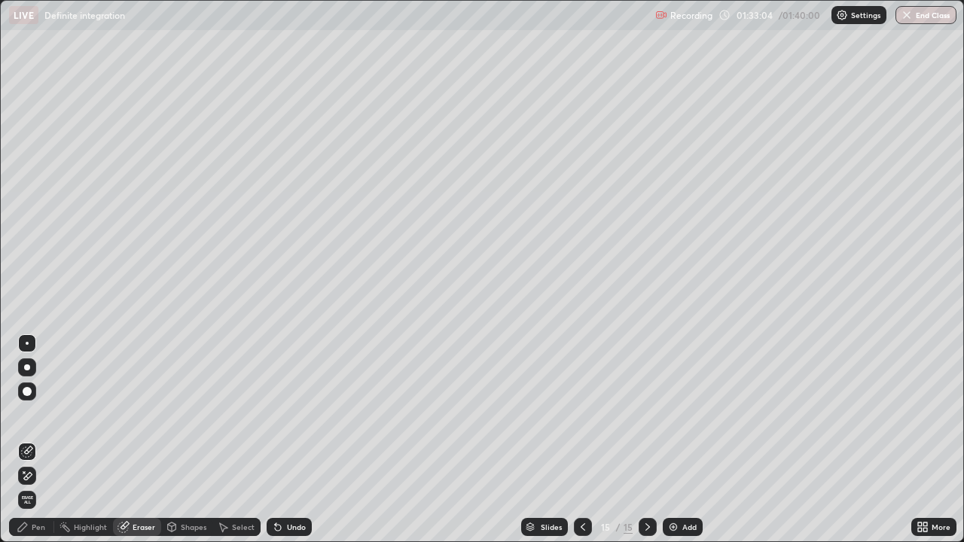
click at [36, 440] on div "Pen" at bounding box center [39, 528] width 14 height 8
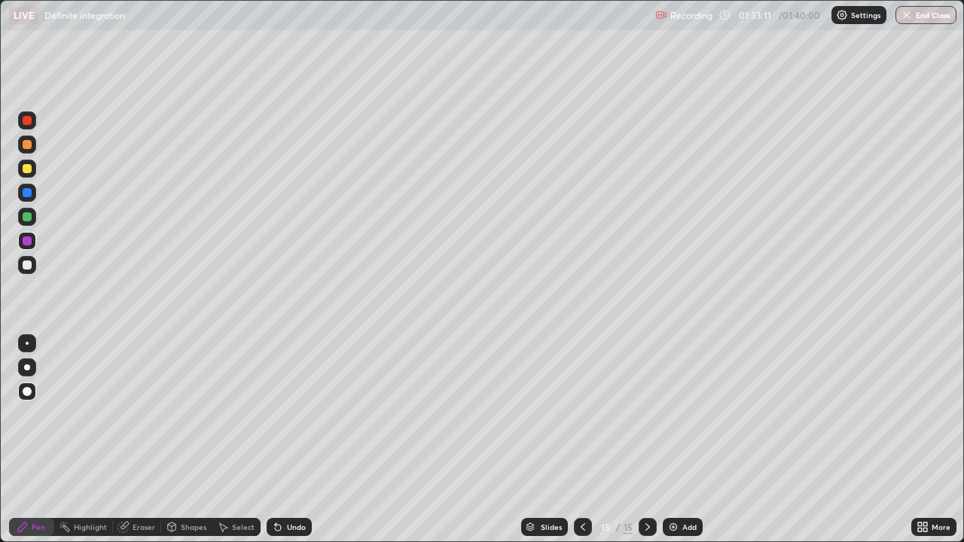
click at [27, 194] on div at bounding box center [27, 192] width 9 height 9
click at [27, 170] on div at bounding box center [27, 168] width 9 height 9
click at [677, 440] on img at bounding box center [674, 527] width 12 height 12
click at [27, 146] on div at bounding box center [27, 144] width 9 height 9
click at [26, 243] on div at bounding box center [27, 241] width 9 height 9
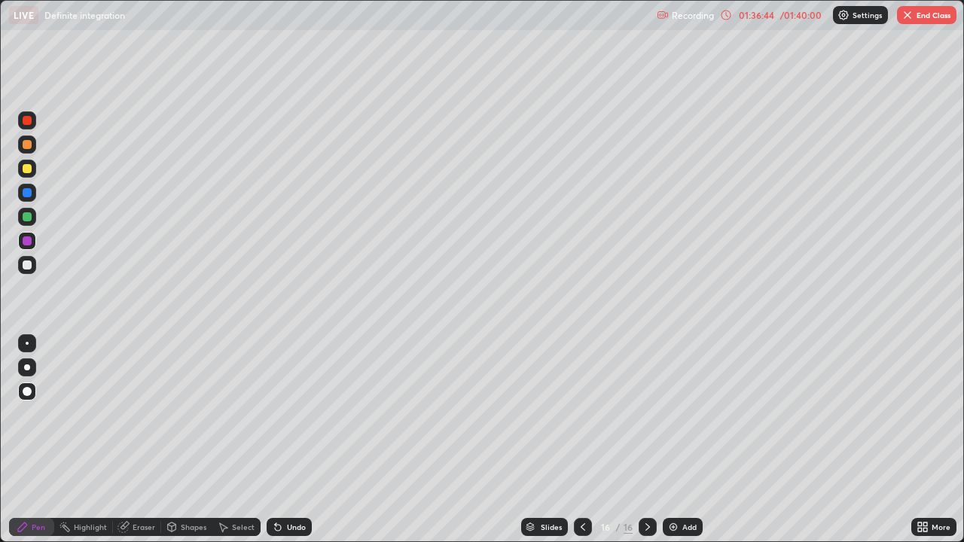
click at [26, 170] on div at bounding box center [27, 168] width 9 height 9
click at [28, 221] on div at bounding box center [27, 216] width 9 height 9
click at [934, 16] on button "End Class" at bounding box center [927, 15] width 60 height 18
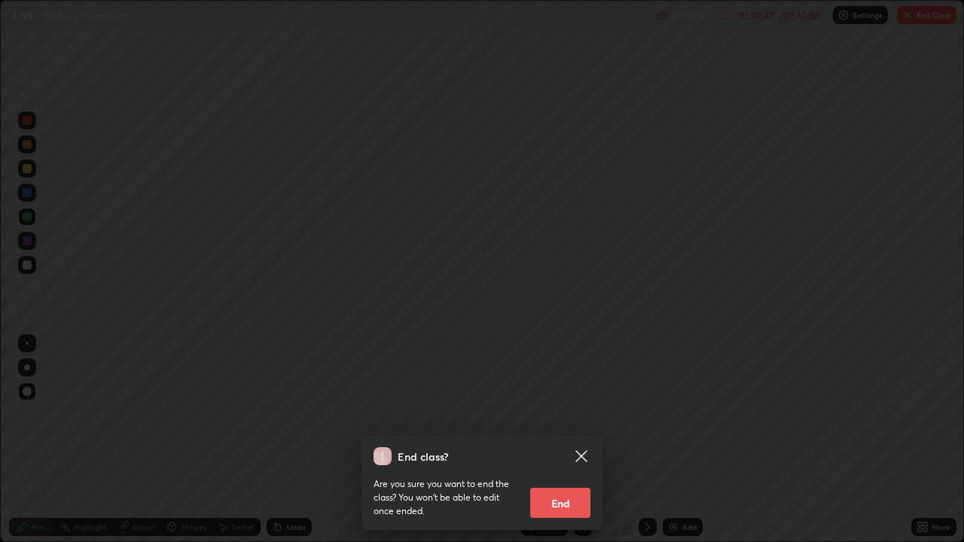
click at [569, 440] on button "End" at bounding box center [560, 503] width 60 height 30
